Goal: Information Seeking & Learning: Find specific fact

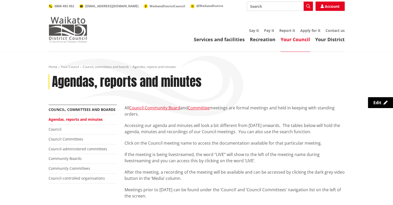
click at [70, 28] on img at bounding box center [68, 30] width 39 height 26
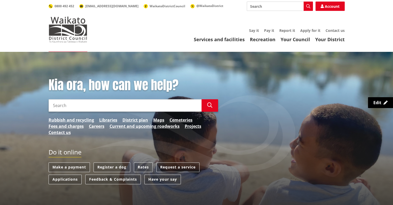
click at [170, 105] on input "Search" at bounding box center [125, 105] width 153 height 12
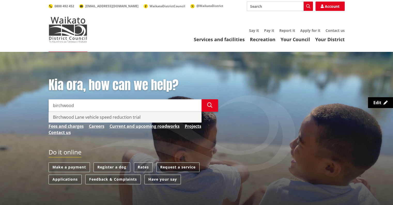
type input "birchwood"
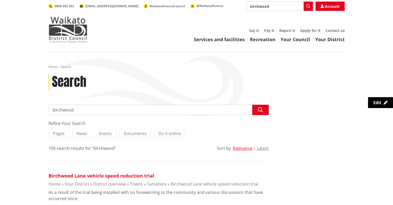
click at [142, 176] on link "Birchwood Lane vehicle speed reduction trial" at bounding box center [102, 175] width 106 height 6
